Goal: Communication & Community: Answer question/provide support

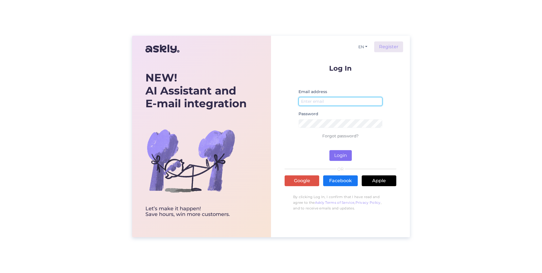
type input "[EMAIL_ADDRESS][DOMAIN_NAME]"
click at [344, 154] on button "Login" at bounding box center [340, 155] width 22 height 11
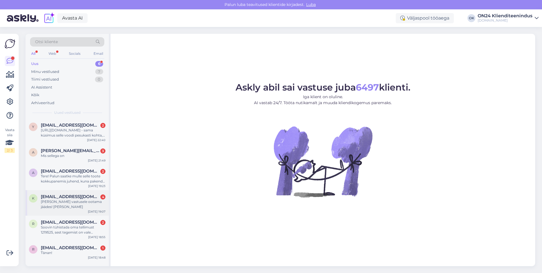
click at [51, 208] on div "[PERSON_NAME] vastusele ootama jäädes! [PERSON_NAME]" at bounding box center [73, 204] width 65 height 10
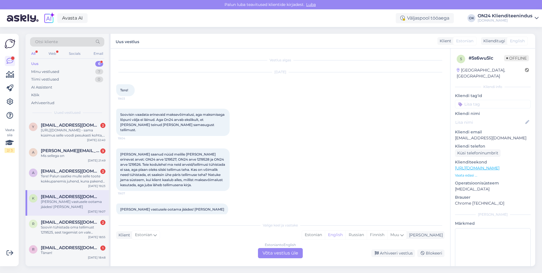
scroll to position [2, 0]
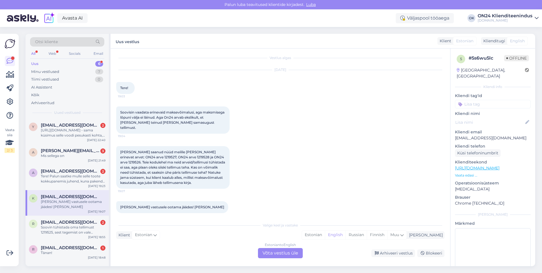
click at [284, 254] on div "Estonian to English Võta vestlus üle" at bounding box center [280, 253] width 45 height 10
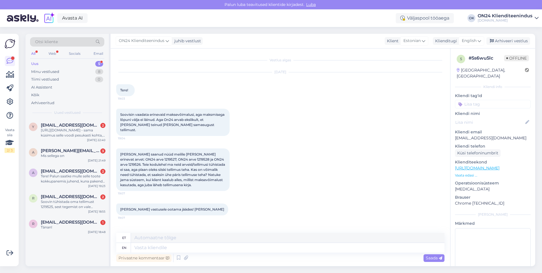
scroll to position [0, 0]
click at [475, 41] on span "English" at bounding box center [469, 41] width 15 height 6
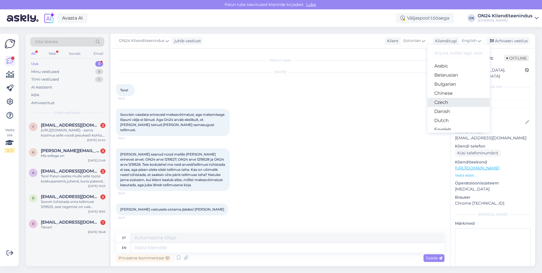
scroll to position [28, 0]
click at [452, 110] on link "Estonian" at bounding box center [458, 110] width 62 height 9
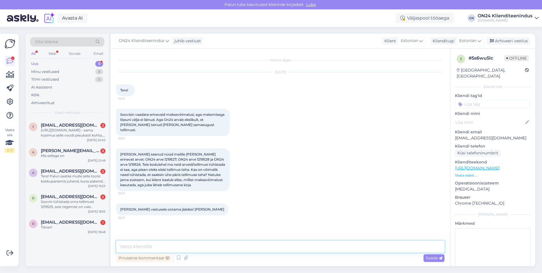
click at [160, 243] on textarea at bounding box center [280, 246] width 328 height 12
type textarea "Tere! Täname [PERSON_NAME] eest. Tellimused on tühistatud. Info edastatud meie …"
click at [431, 258] on span "Saada" at bounding box center [434, 257] width 16 height 5
